Goal: Information Seeking & Learning: Learn about a topic

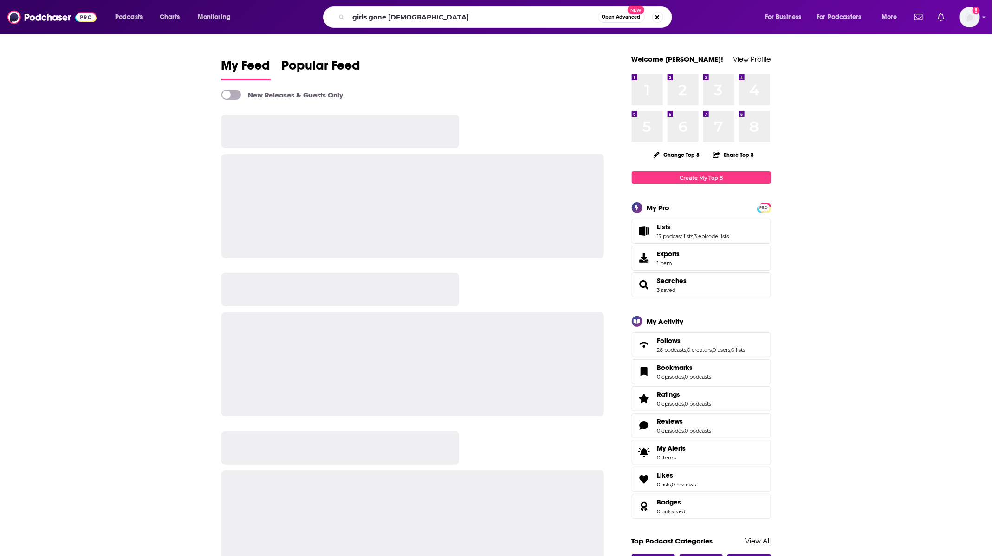
type input "girls gone [DEMOGRAPHIC_DATA]"
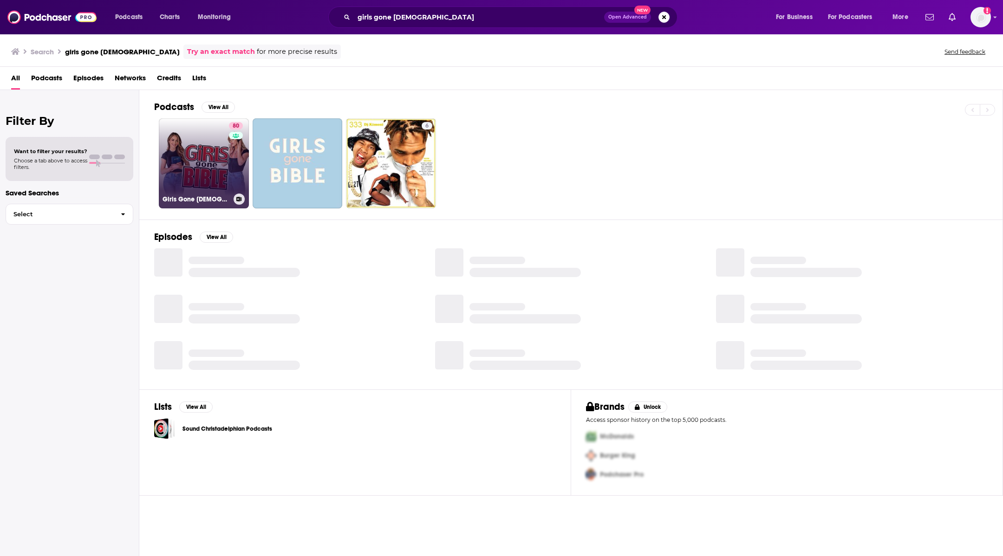
click at [215, 157] on link "80 Girls Gone [DEMOGRAPHIC_DATA]" at bounding box center [204, 163] width 90 height 90
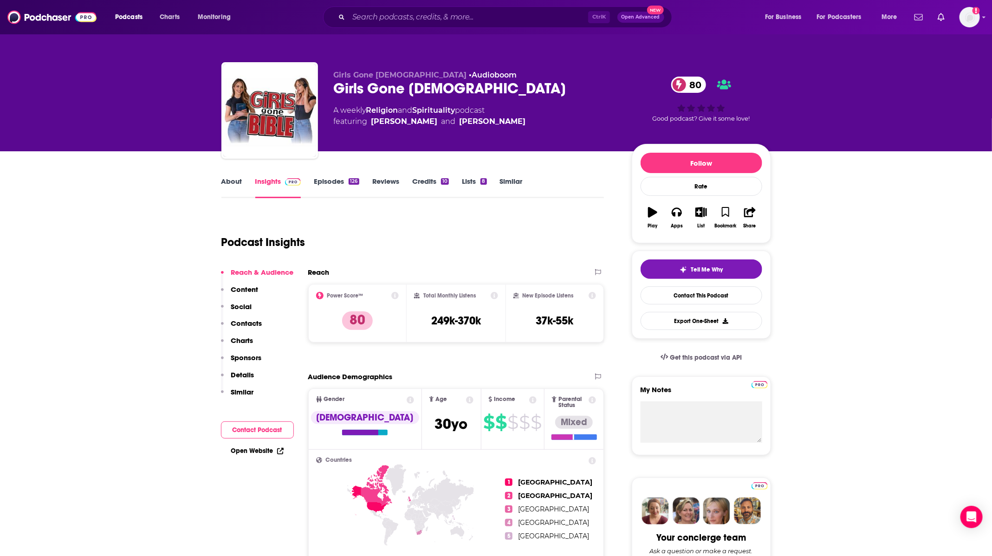
click at [321, 184] on link "Episodes 126" at bounding box center [336, 187] width 45 height 21
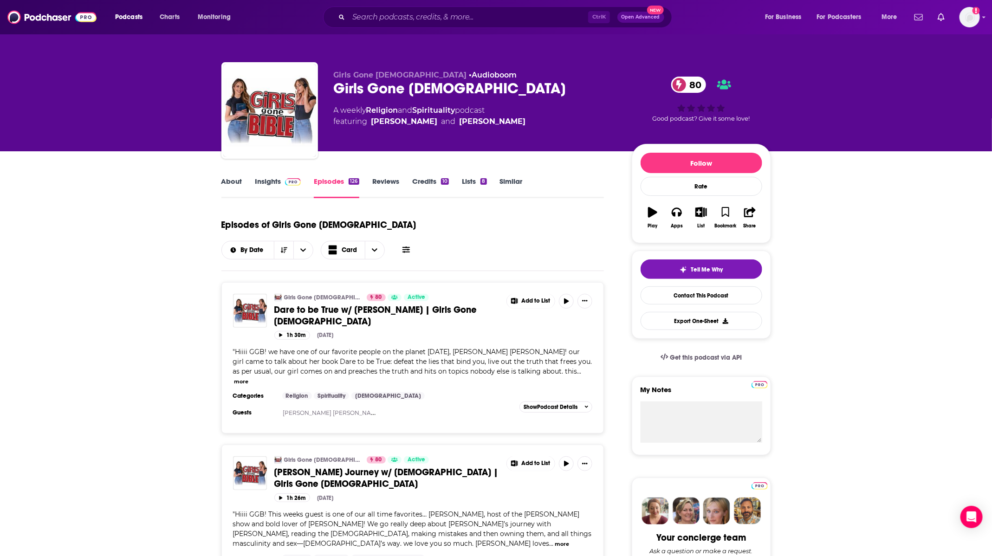
click at [435, 20] on input "Search podcasts, credits, & more..." at bounding box center [469, 17] width 240 height 15
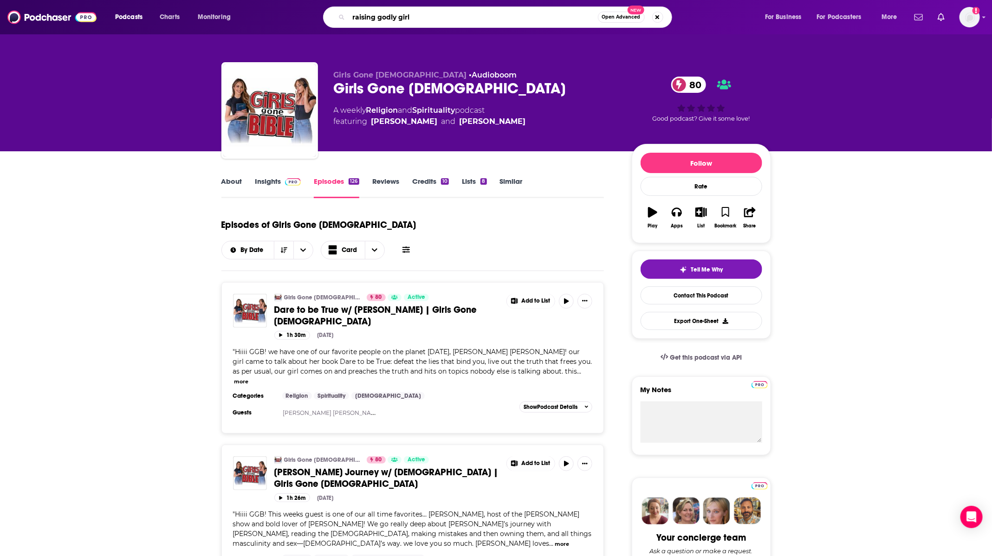
type input "raising godly girls"
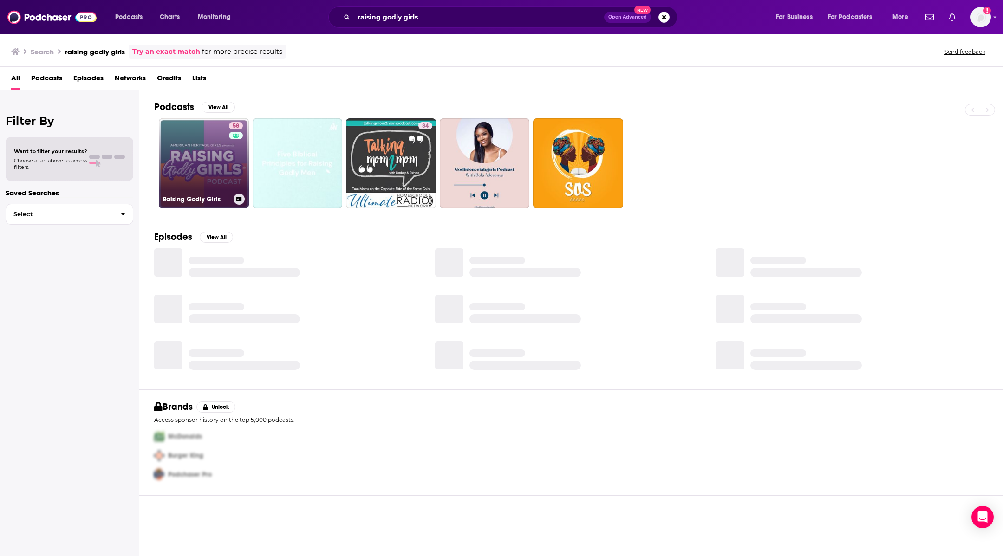
click at [220, 168] on link "58 Raising Godly Girls" at bounding box center [204, 163] width 90 height 90
